Goal: Task Accomplishment & Management: Manage account settings

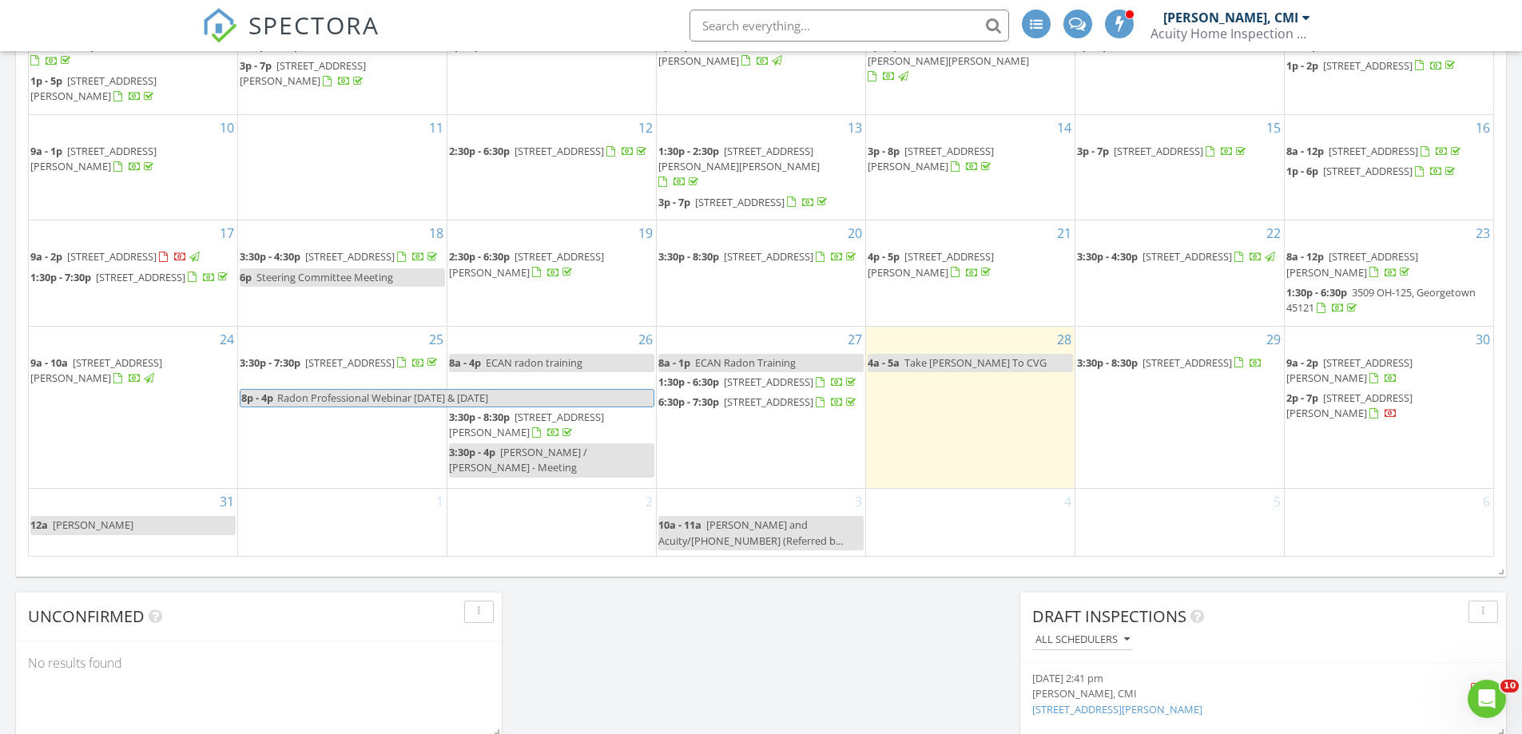
scroll to position [1039, 0]
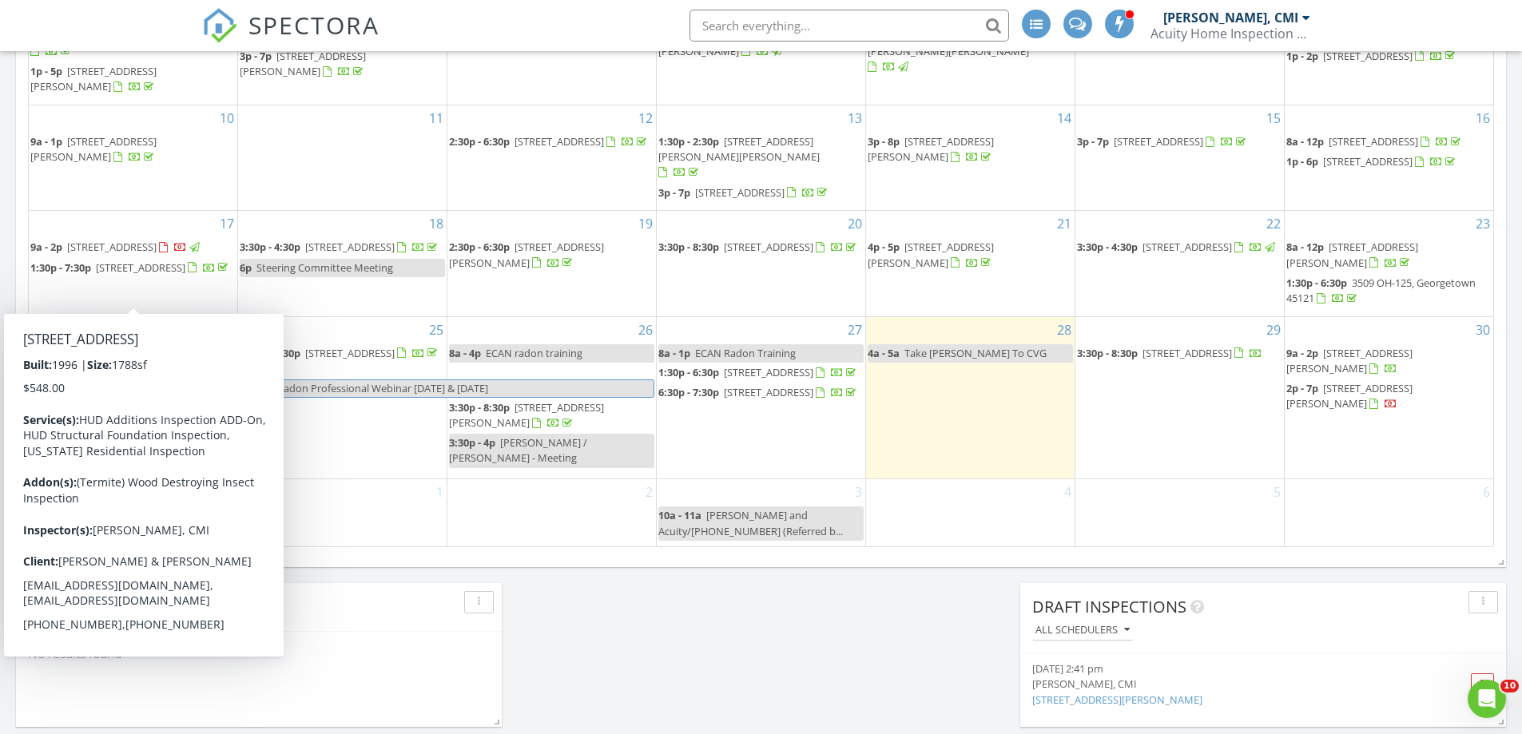
click at [96, 275] on span "2953 N Feesburg Rd, Hamersville 45130" at bounding box center [140, 268] width 89 height 14
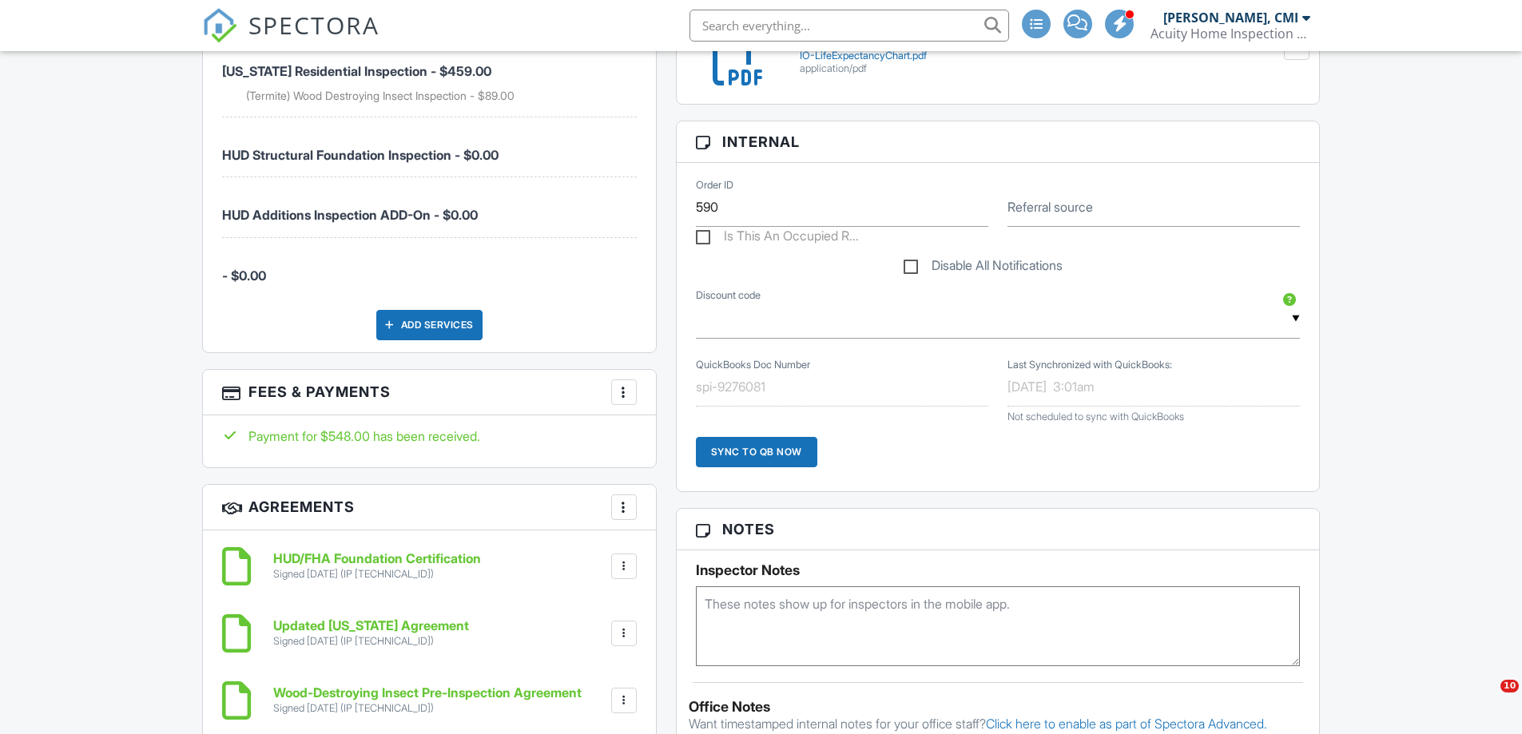
click at [428, 321] on div "Add Services" at bounding box center [429, 325] width 106 height 30
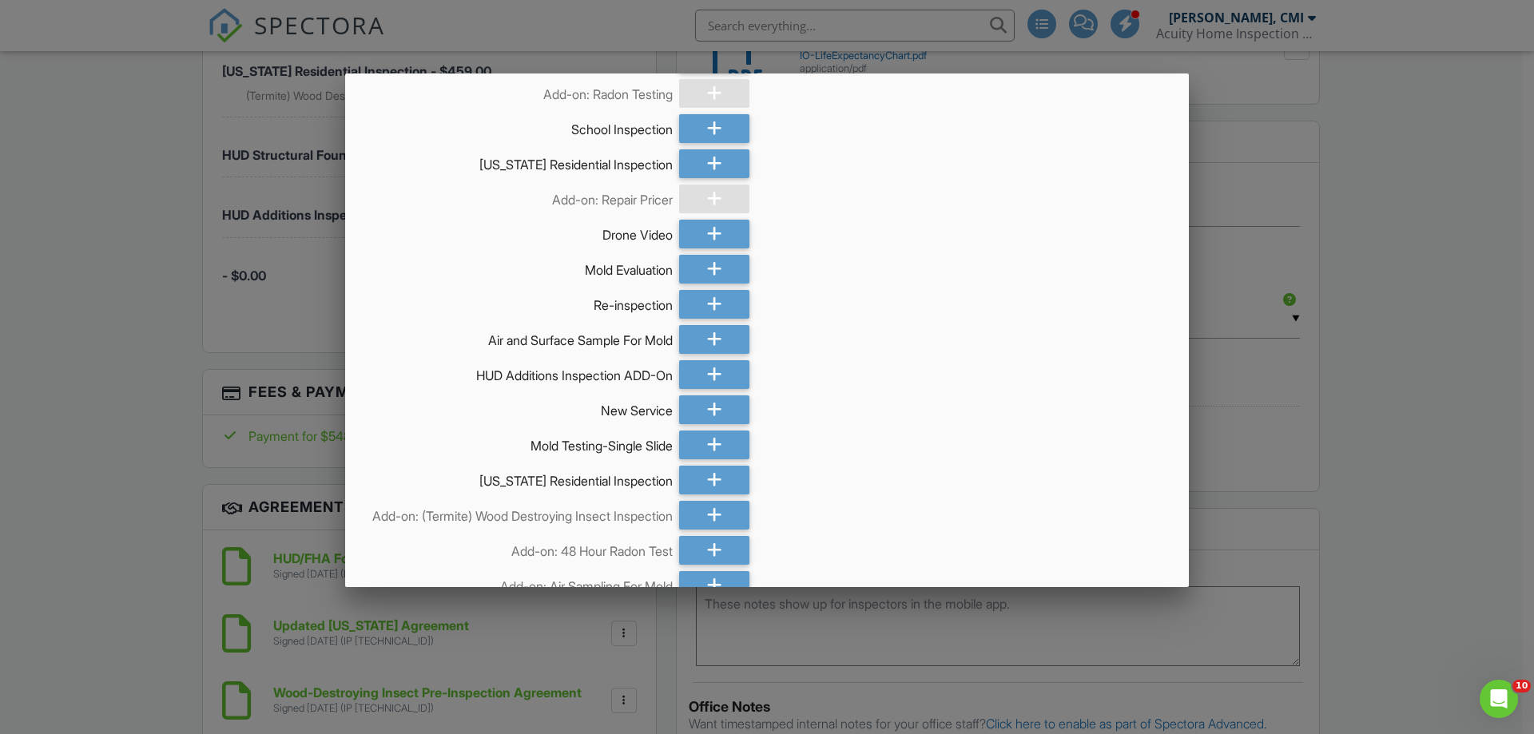
scroll to position [479, 0]
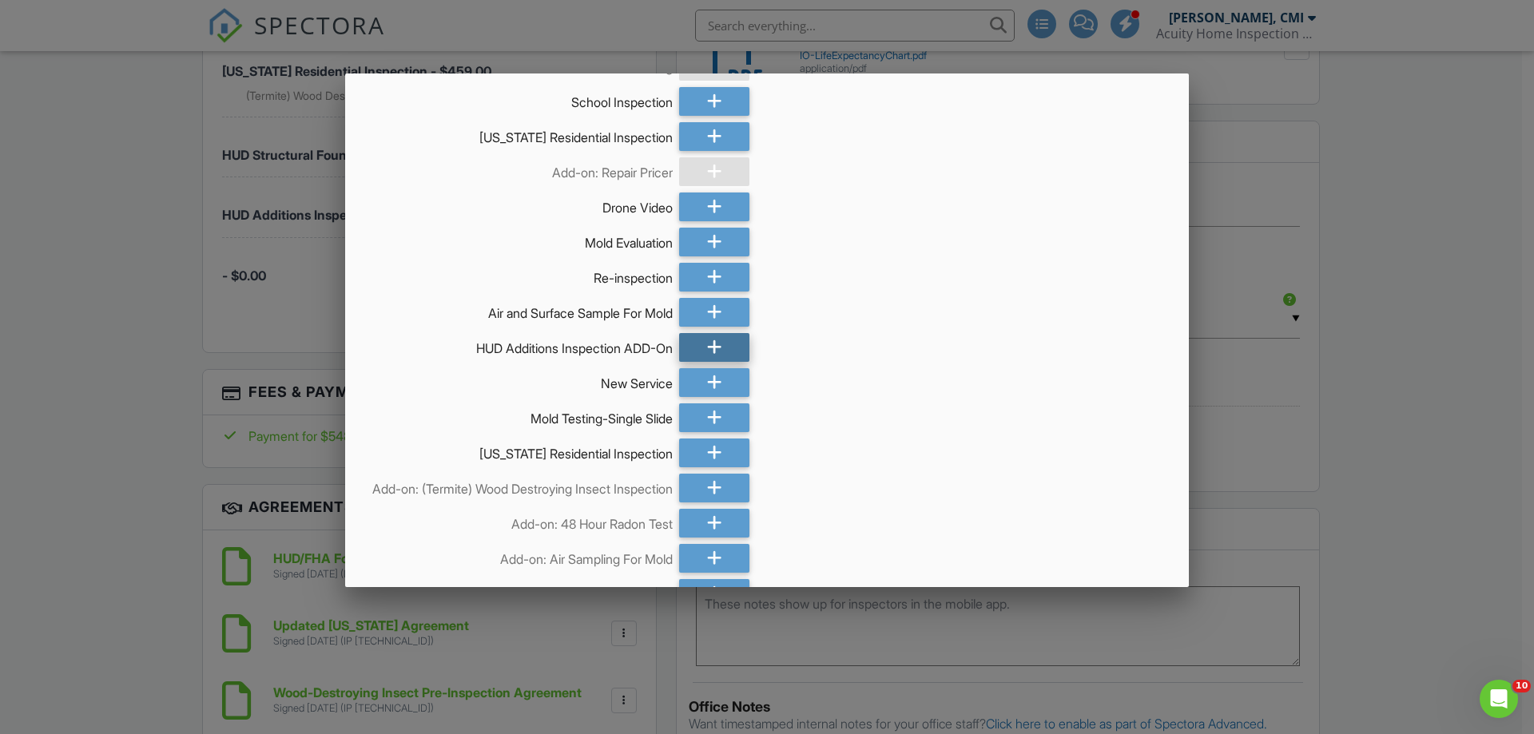
click at [700, 346] on div at bounding box center [714, 347] width 70 height 29
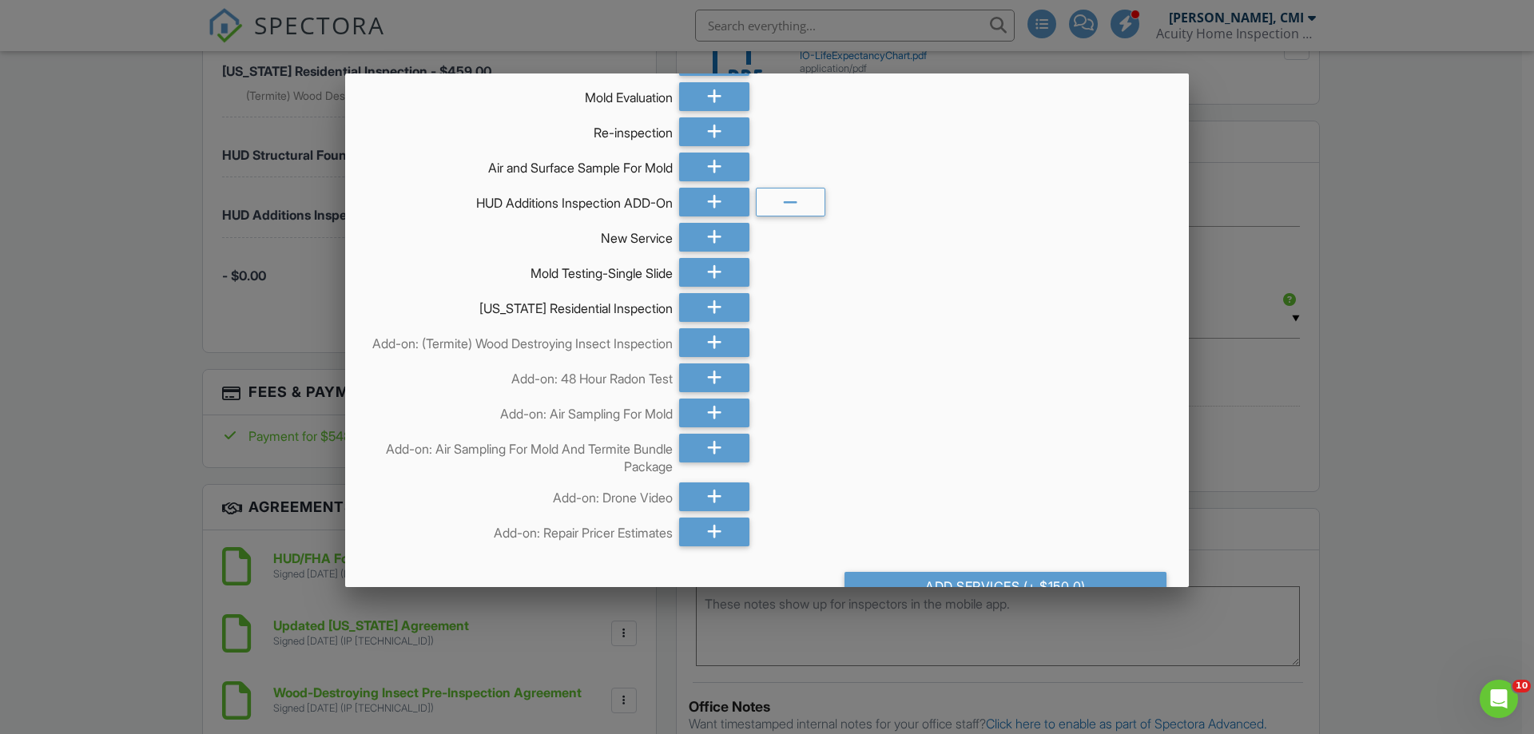
scroll to position [702, 0]
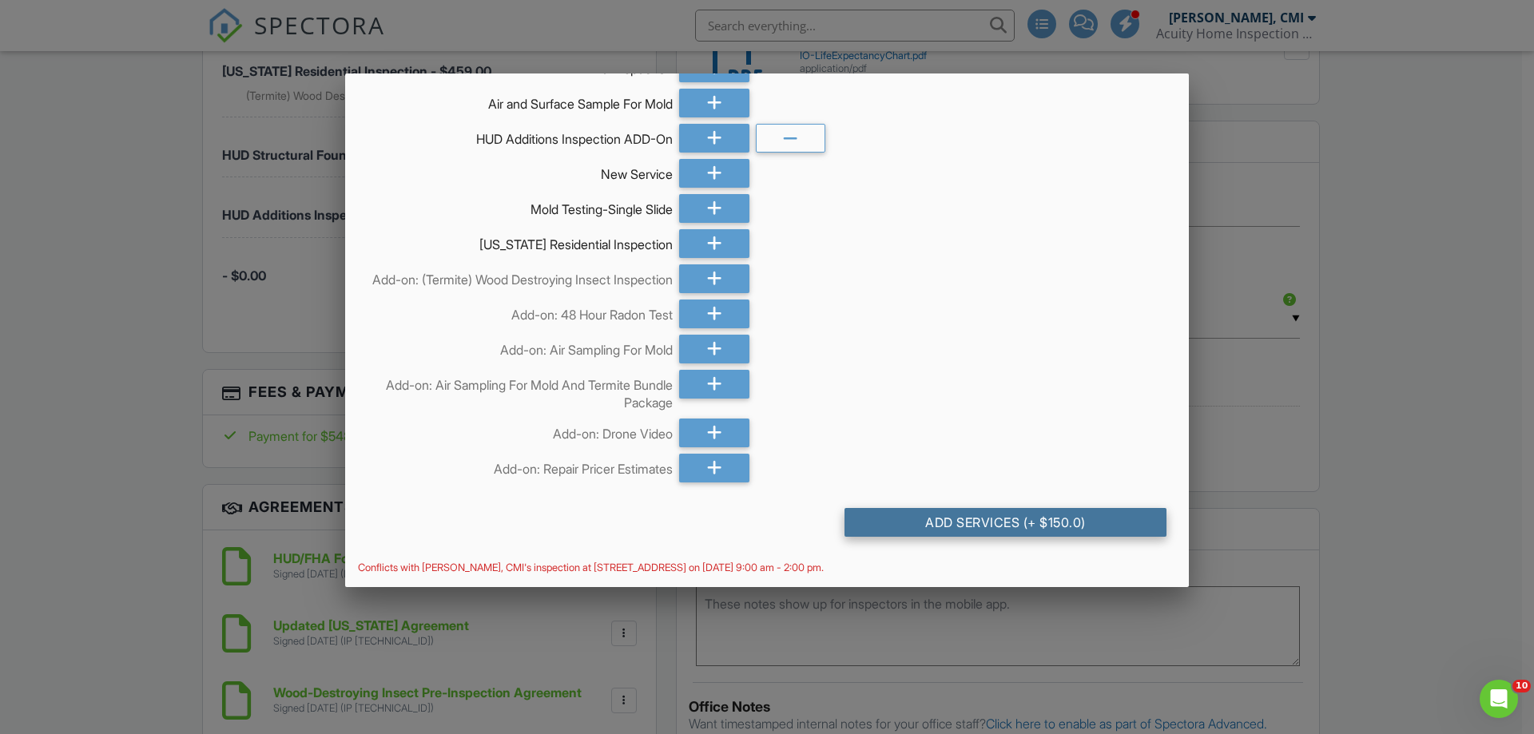
click at [959, 522] on div "Add Services (+ $150.0)" at bounding box center [1006, 522] width 322 height 29
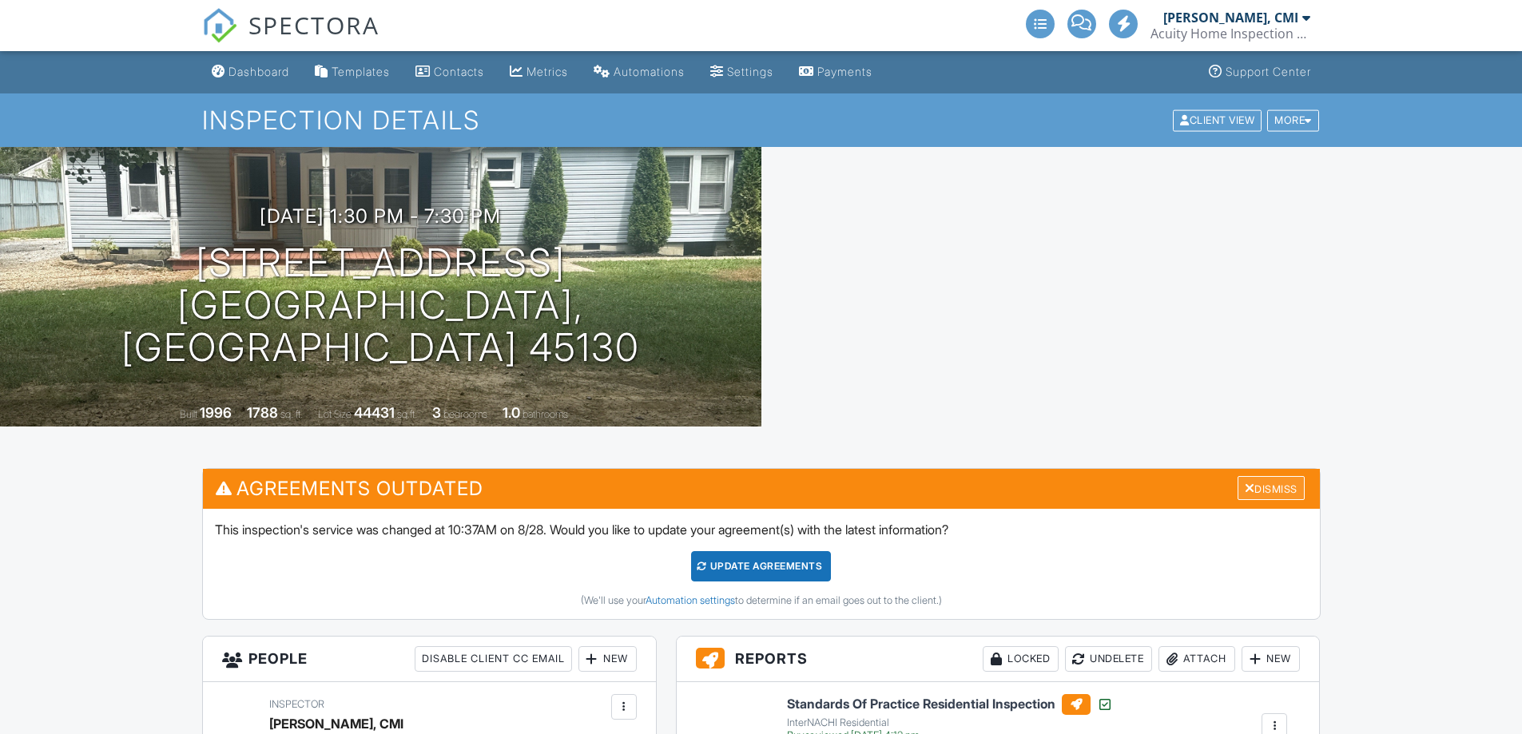
click at [1277, 487] on div "Dismiss" at bounding box center [1271, 488] width 67 height 25
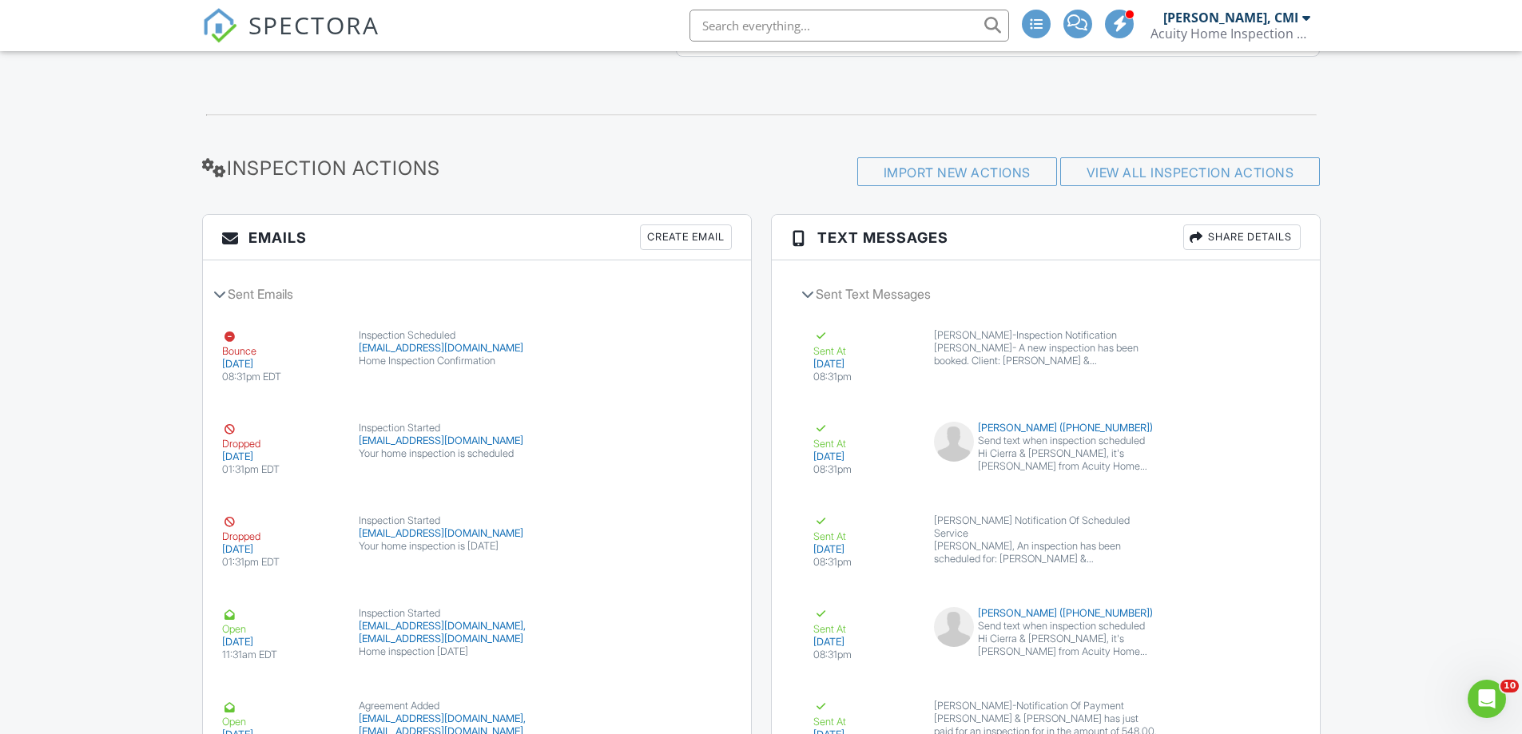
scroll to position [2037, 0]
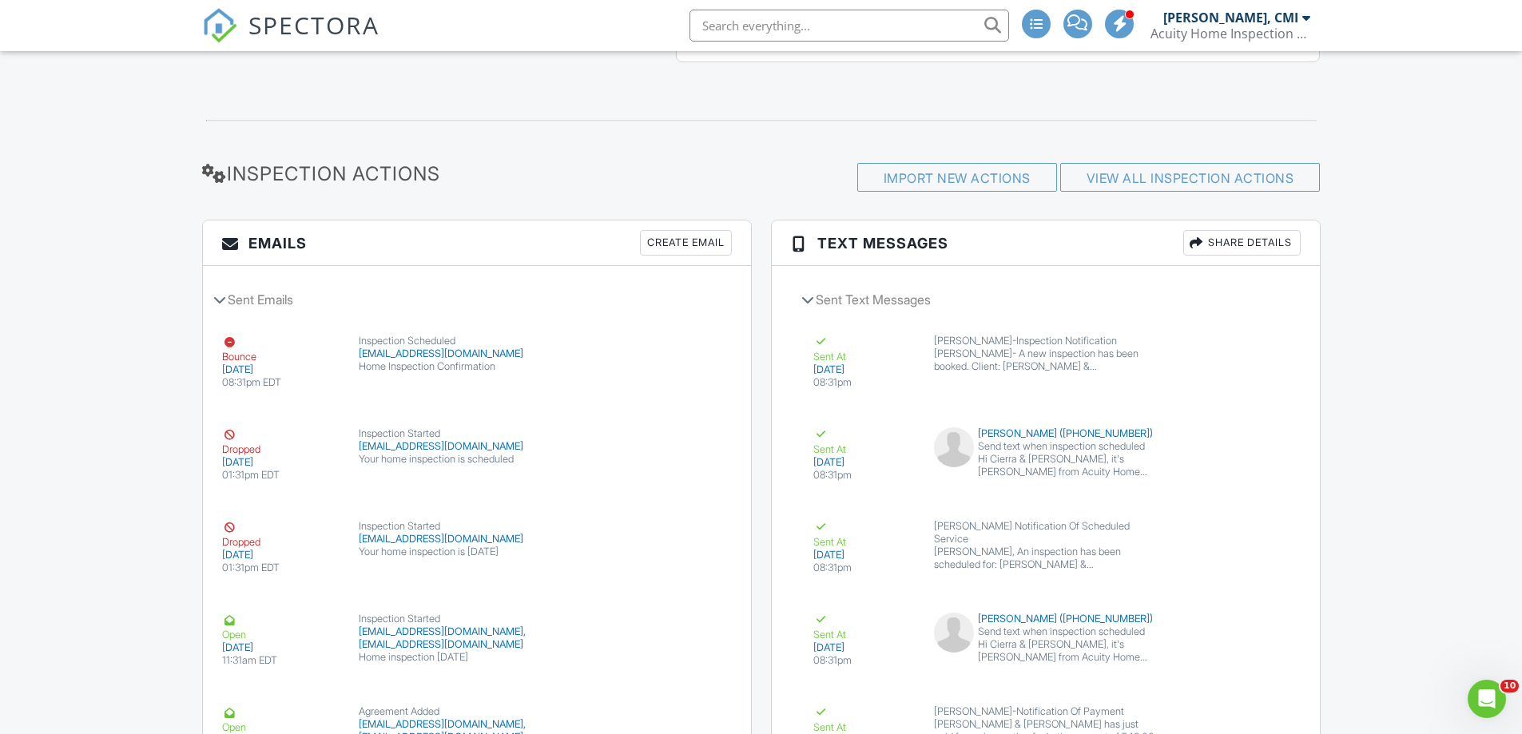
click at [689, 256] on div "Create Email" at bounding box center [686, 243] width 92 height 26
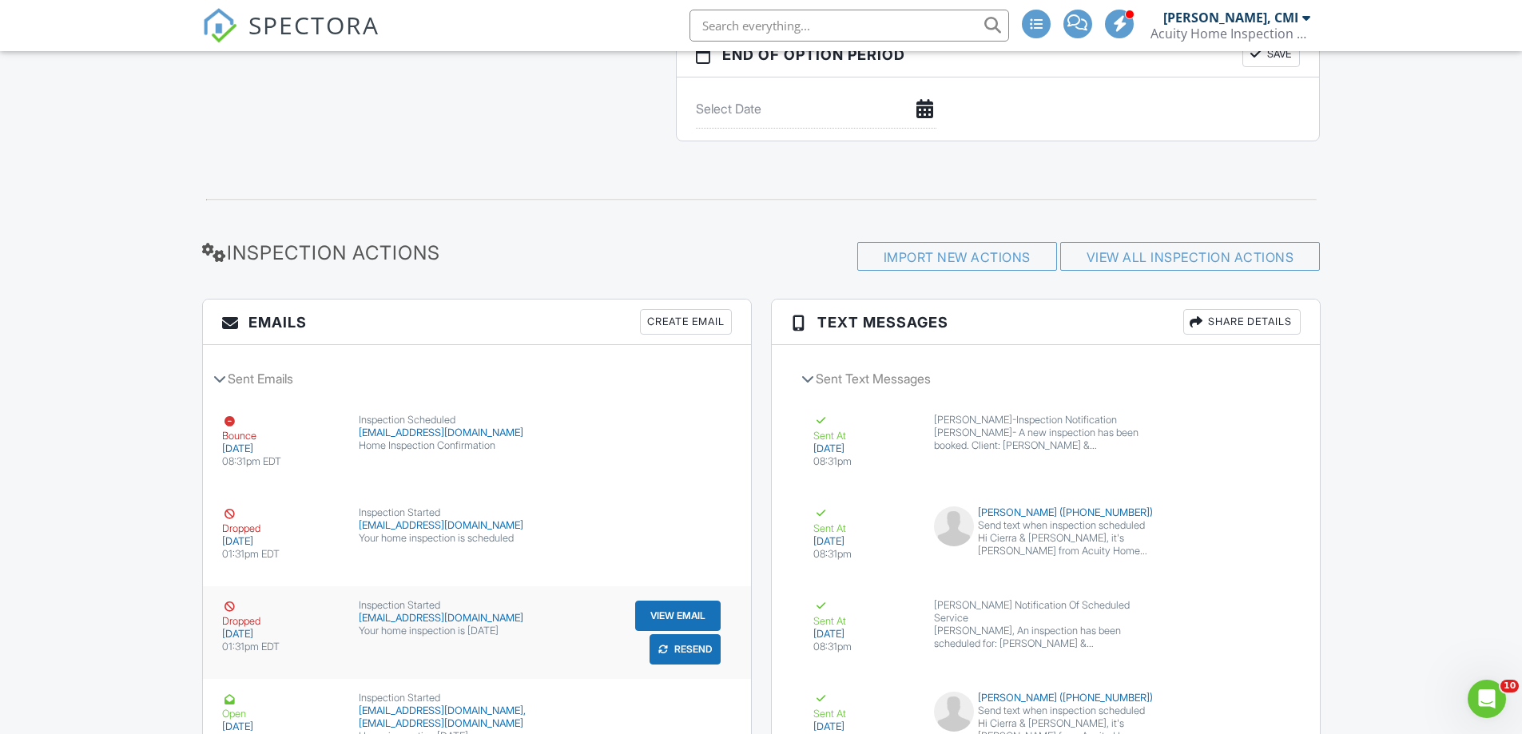
scroll to position [1957, 0]
click at [1238, 336] on div "Share Details" at bounding box center [1241, 323] width 117 height 26
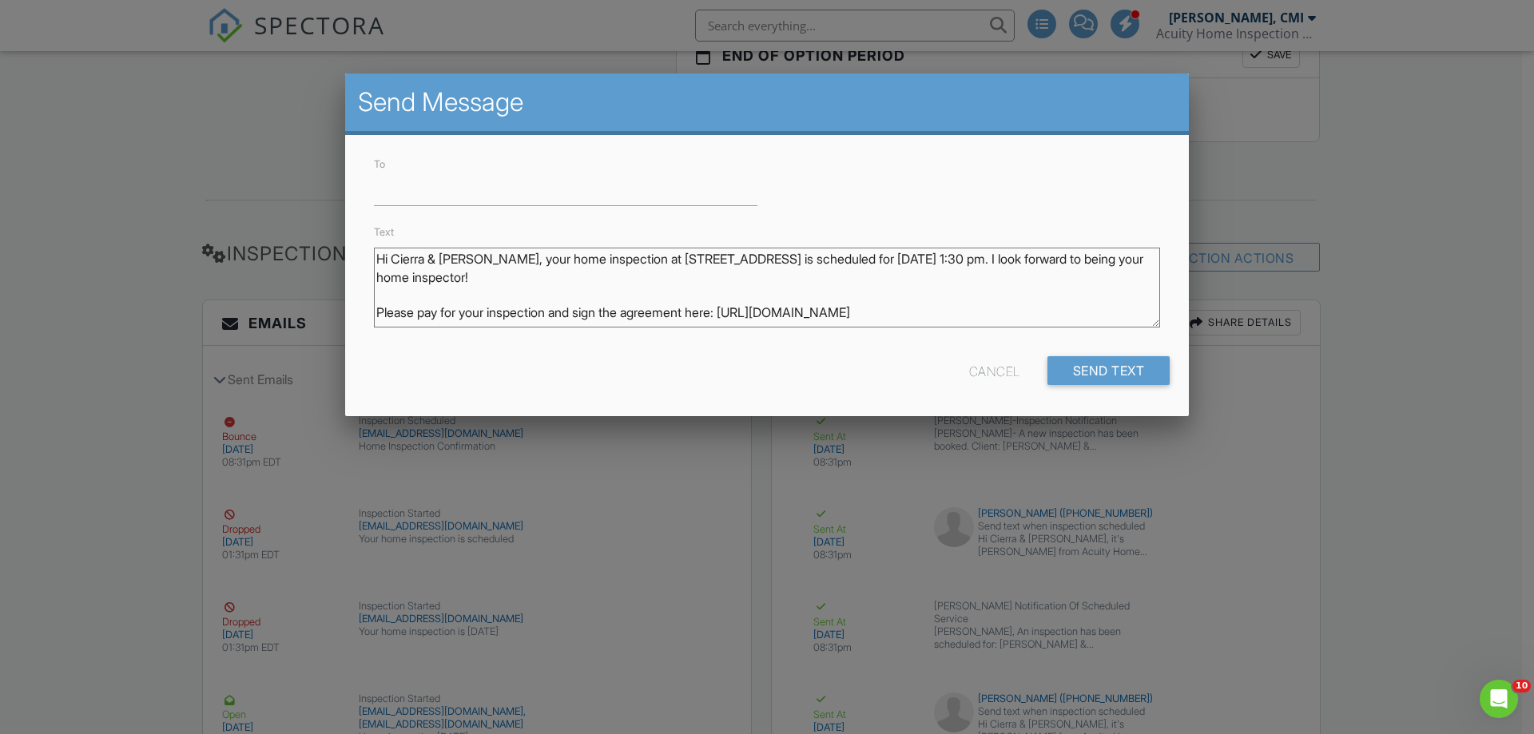
click at [1326, 209] on div at bounding box center [767, 379] width 1534 height 918
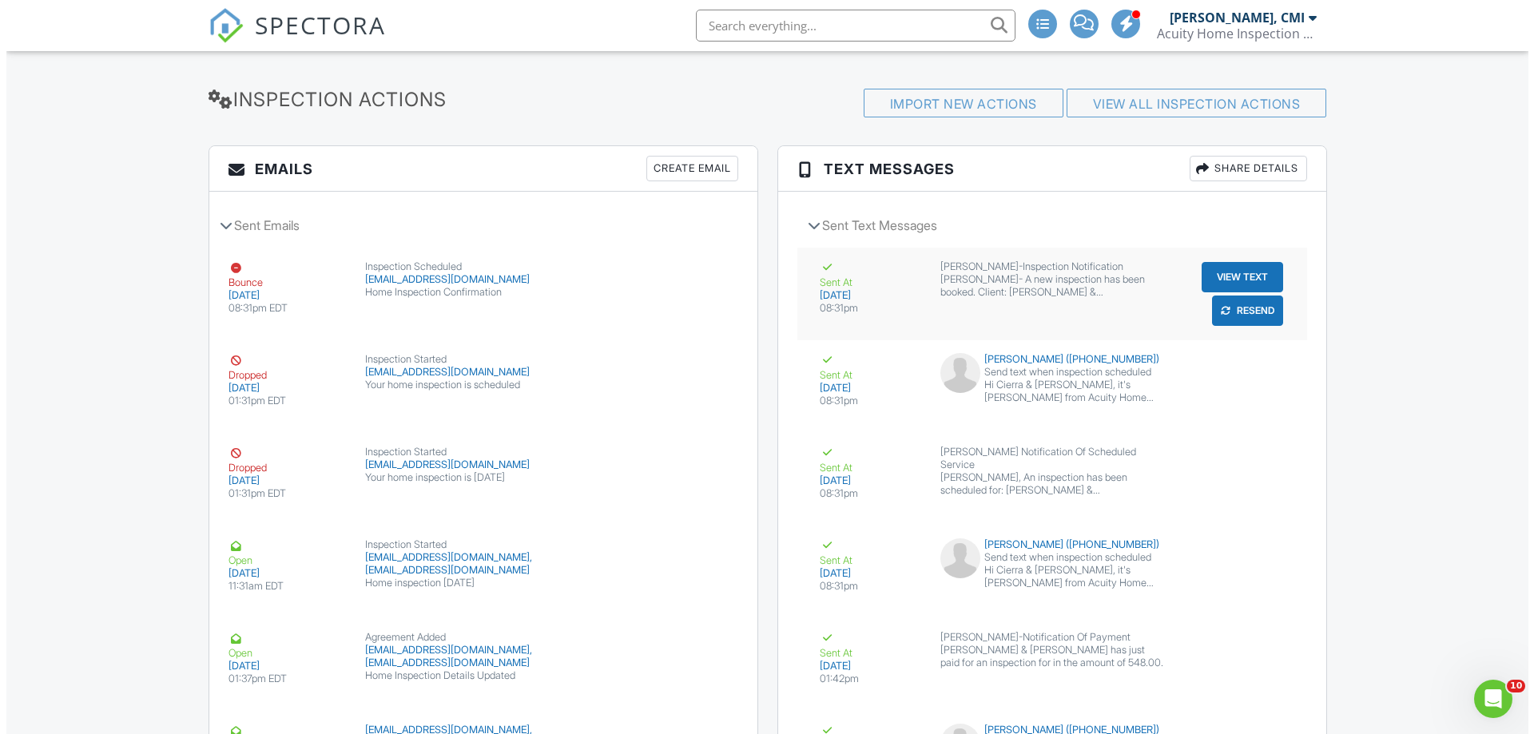
scroll to position [2117, 0]
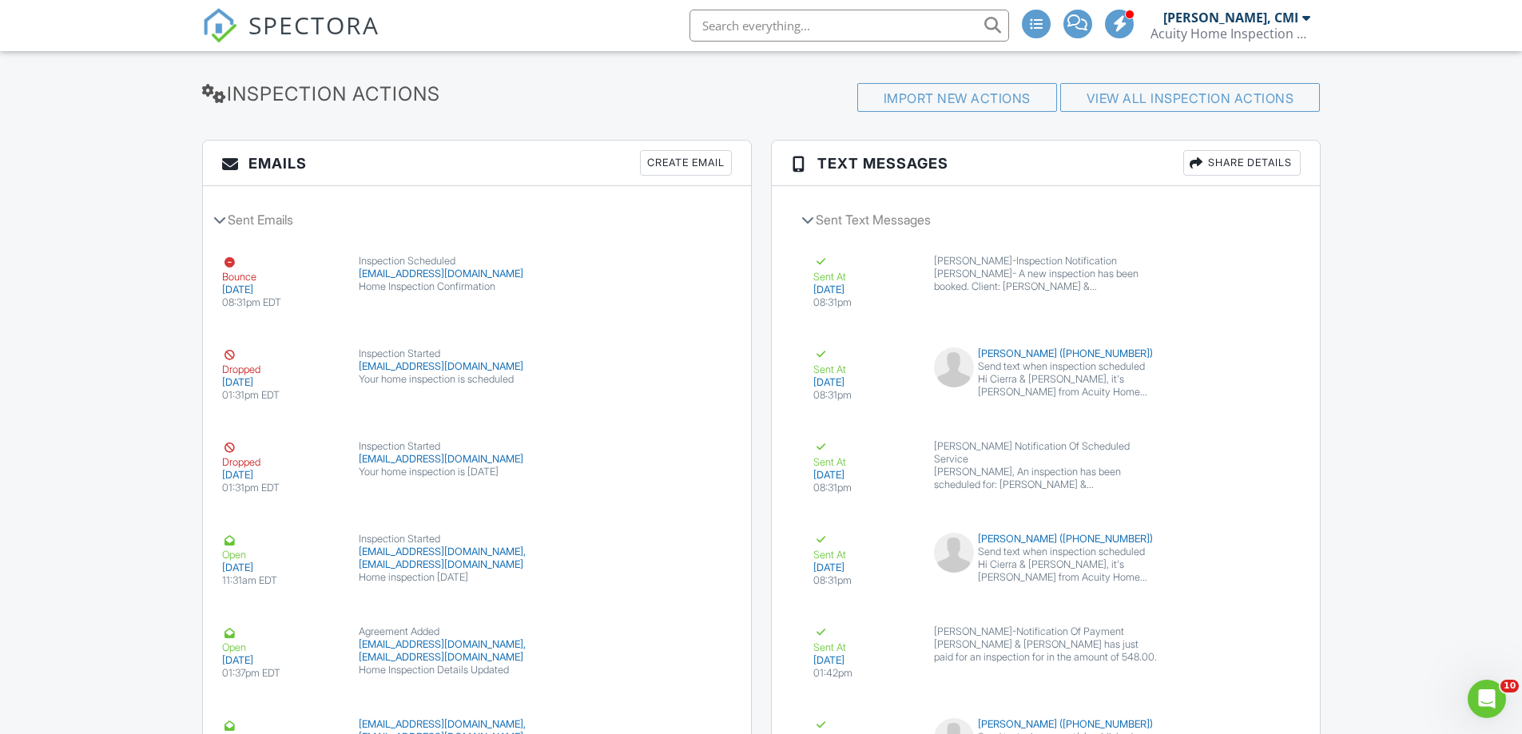
click at [684, 176] on div "Create Email" at bounding box center [686, 163] width 92 height 26
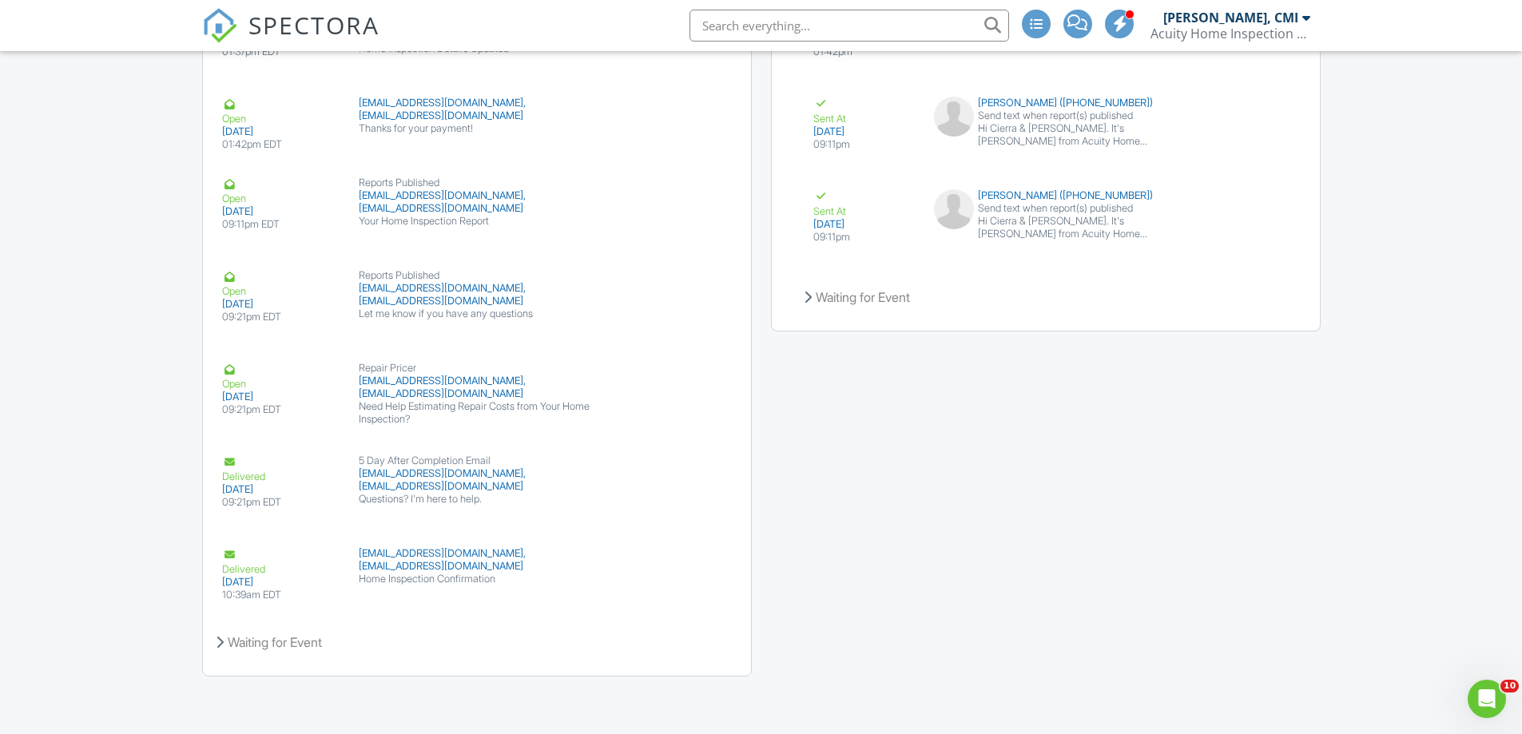
scroll to position [2756, 0]
